Goal: Information Seeking & Learning: Learn about a topic

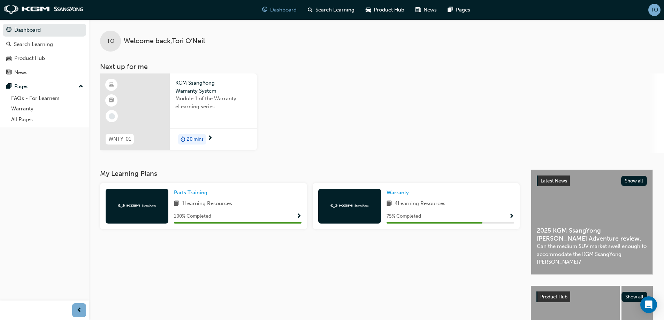
click at [442, 215] on div "75 % Completed" at bounding box center [450, 216] width 128 height 9
click at [511, 216] on span "Show Progress" at bounding box center [511, 217] width 5 height 6
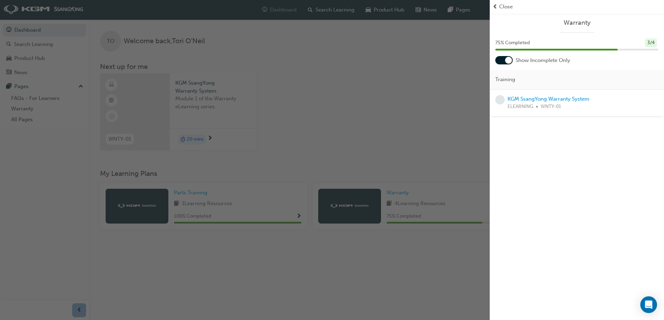
click at [435, 148] on div "button" at bounding box center [245, 160] width 490 height 320
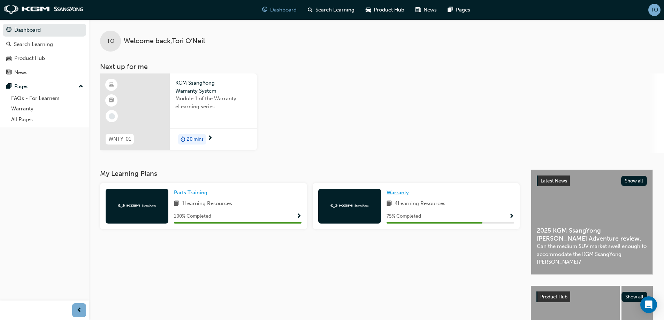
click at [402, 193] on span "Warranty" at bounding box center [397, 193] width 22 height 6
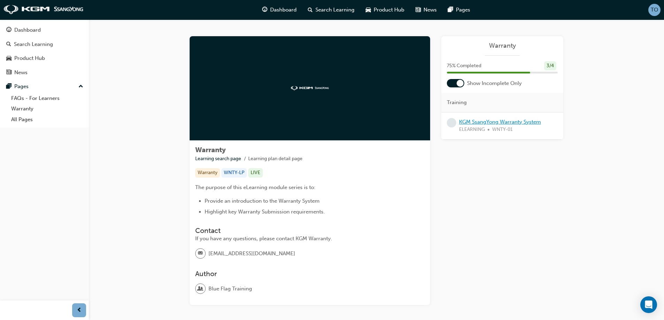
click at [490, 120] on link "KGM SsangYong Warranty System" at bounding box center [500, 122] width 82 height 6
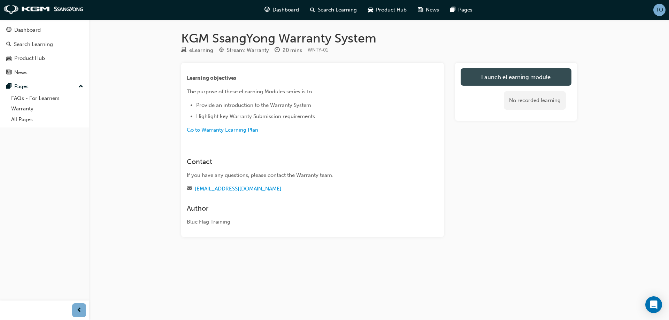
click at [489, 84] on link "Launch eLearning module" at bounding box center [516, 76] width 111 height 17
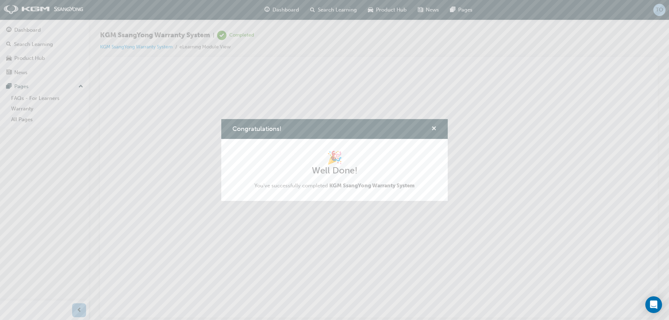
click at [435, 128] on span "cross-icon" at bounding box center [433, 129] width 5 height 6
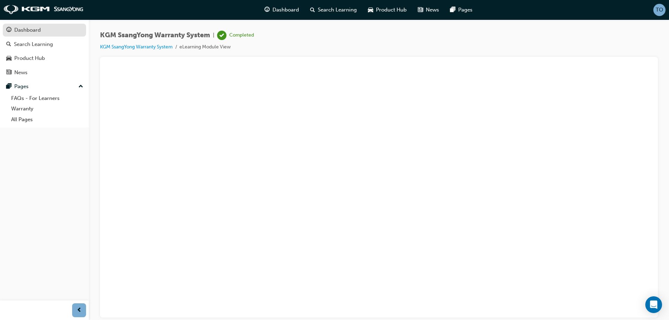
click at [42, 31] on div "Dashboard" at bounding box center [44, 30] width 76 height 9
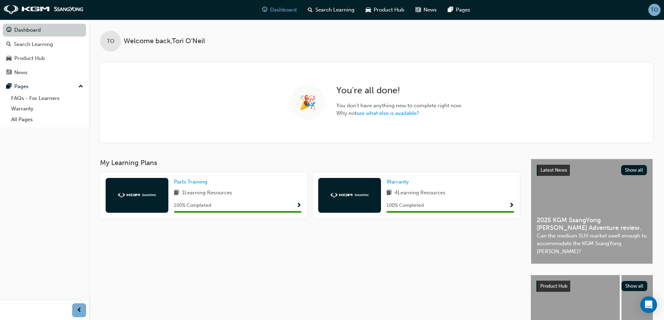
click at [41, 26] on link "Dashboard" at bounding box center [44, 30] width 83 height 13
click at [43, 6] on img at bounding box center [43, 10] width 80 height 10
